Goal: Task Accomplishment & Management: Complete application form

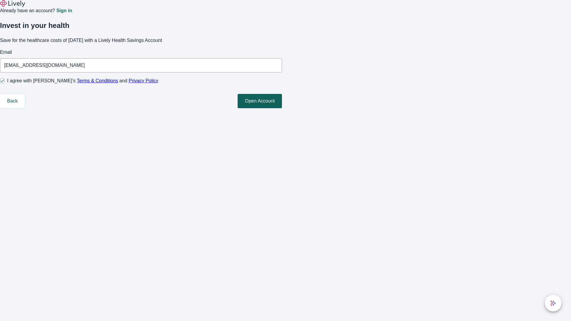
click at [282, 108] on button "Open Account" at bounding box center [260, 101] width 44 height 14
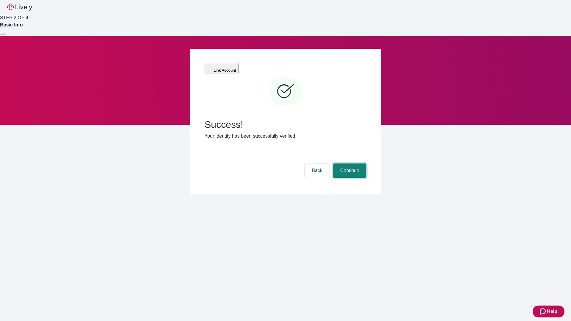
click at [349, 164] on button "Continue" at bounding box center [349, 171] width 33 height 14
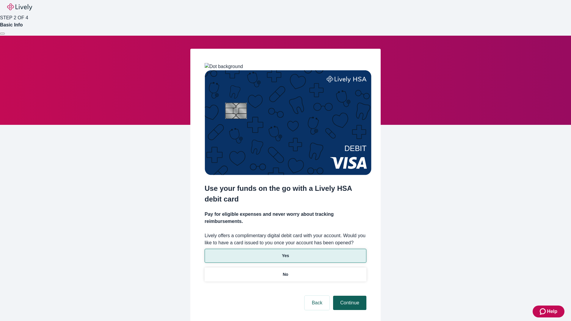
click at [285, 253] on p "Yes" at bounding box center [285, 256] width 7 height 6
click at [349, 296] on button "Continue" at bounding box center [349, 303] width 33 height 14
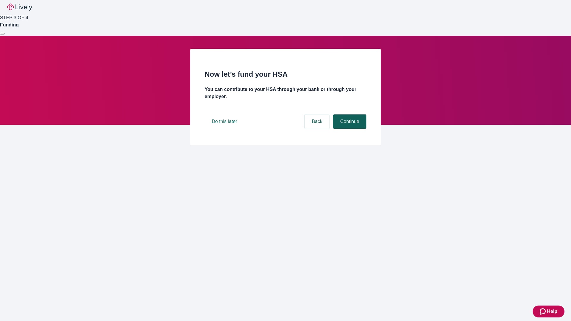
click at [349, 129] on button "Continue" at bounding box center [349, 122] width 33 height 14
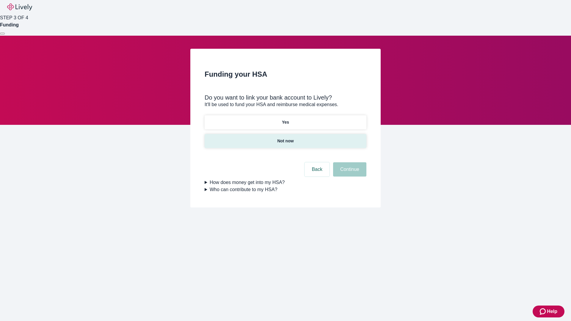
click at [285, 138] on p "Not now" at bounding box center [285, 141] width 16 height 6
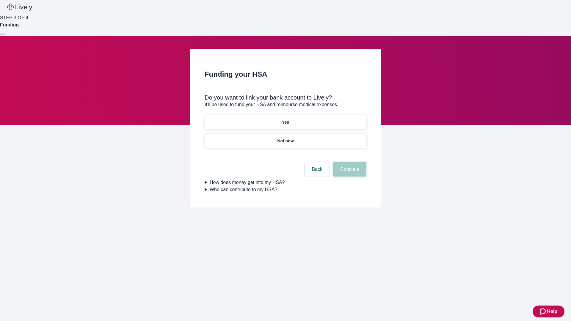
click at [349, 173] on button "Continue" at bounding box center [349, 169] width 33 height 14
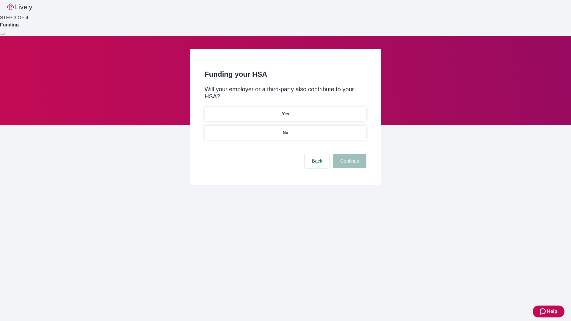
click at [285, 130] on p "No" at bounding box center [286, 133] width 6 height 6
click at [349, 154] on button "Continue" at bounding box center [349, 161] width 33 height 14
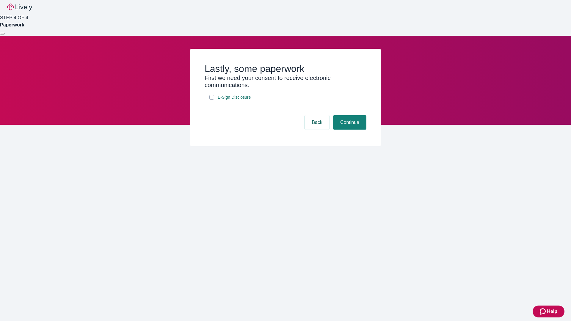
click at [212, 100] on input "E-Sign Disclosure" at bounding box center [212, 97] width 5 height 5
checkbox input "true"
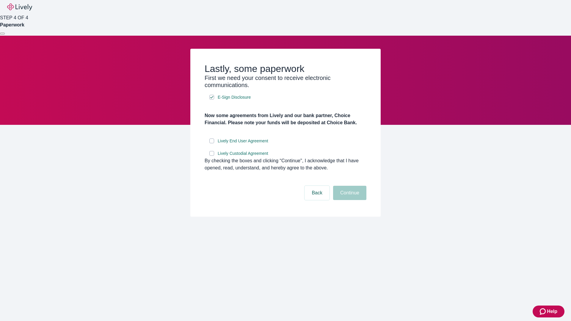
click at [212, 143] on input "Lively End User Agreement" at bounding box center [212, 141] width 5 height 5
checkbox input "true"
click at [212, 156] on input "Lively Custodial Agreement" at bounding box center [212, 153] width 5 height 5
checkbox input "true"
click at [349, 200] on button "Continue" at bounding box center [349, 193] width 33 height 14
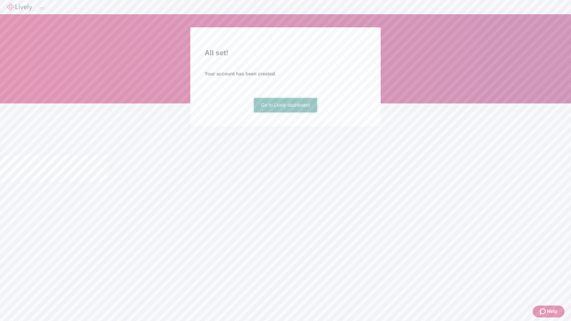
click at [285, 112] on link "Go to Lively dashboard" at bounding box center [285, 105] width 63 height 14
